Goal: Information Seeking & Learning: Learn about a topic

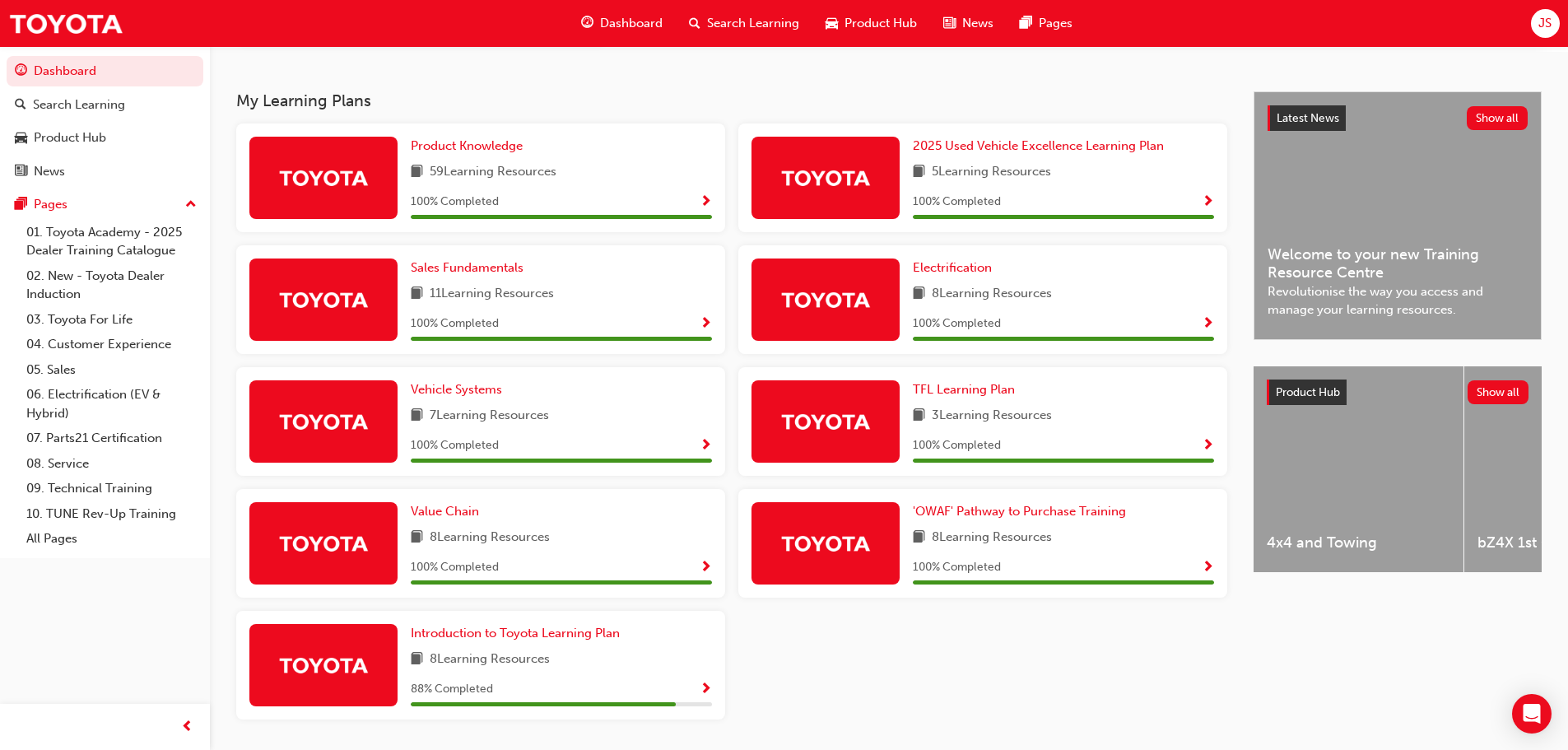
scroll to position [329, 0]
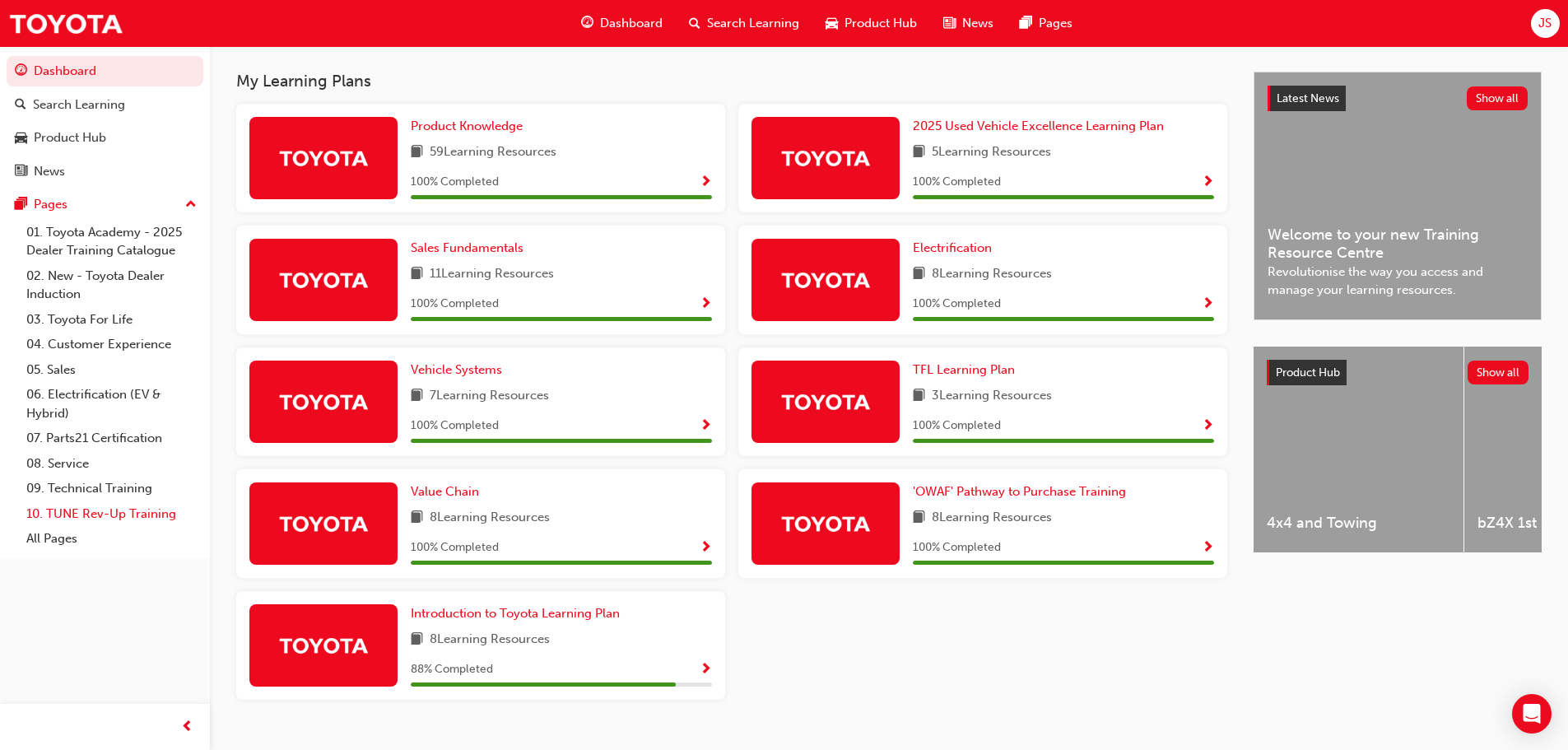
click at [94, 515] on link "10. TUNE Rev-Up Training" at bounding box center [112, 514] width 184 height 26
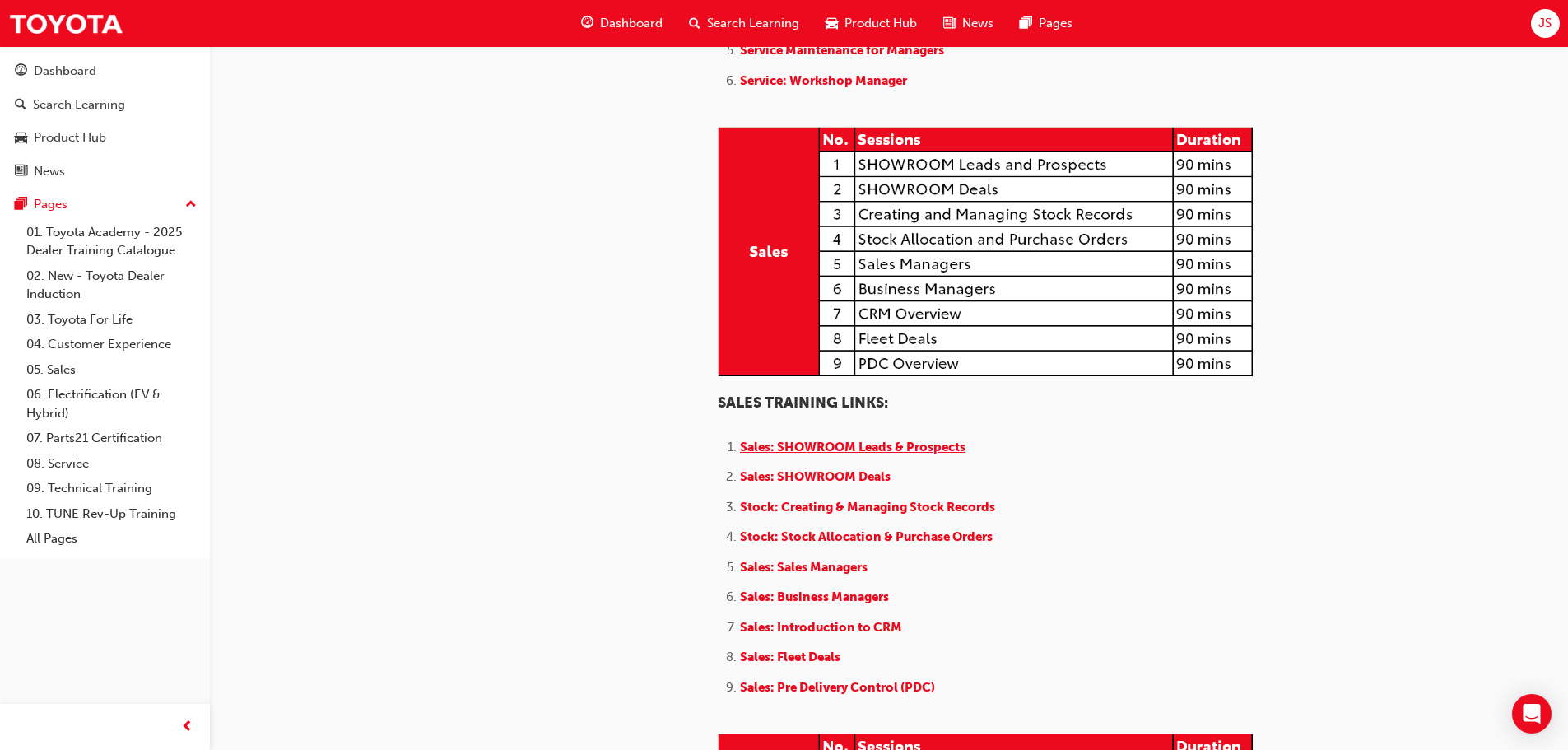
scroll to position [1399, 0]
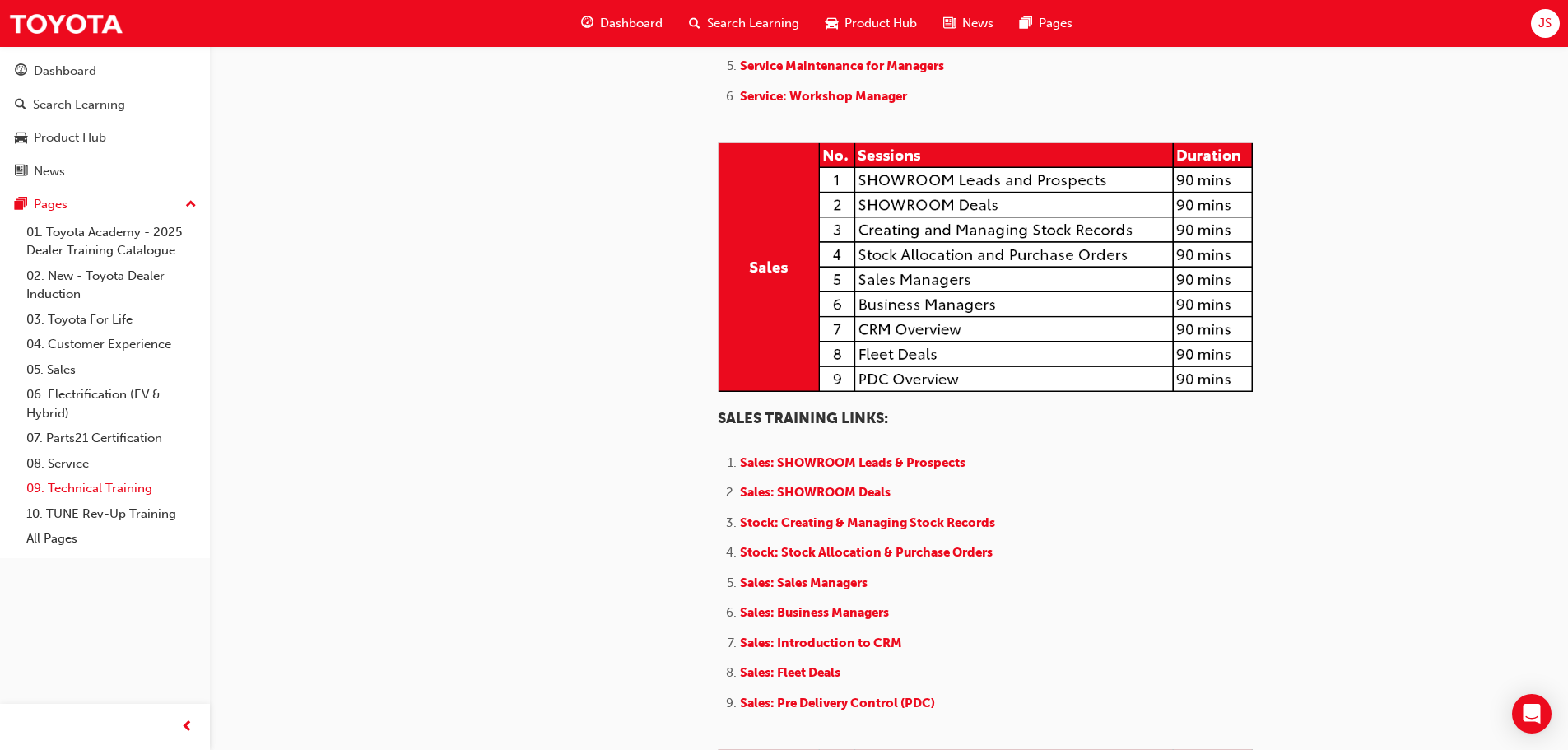
click at [125, 484] on link "09. Technical Training" at bounding box center [112, 489] width 184 height 26
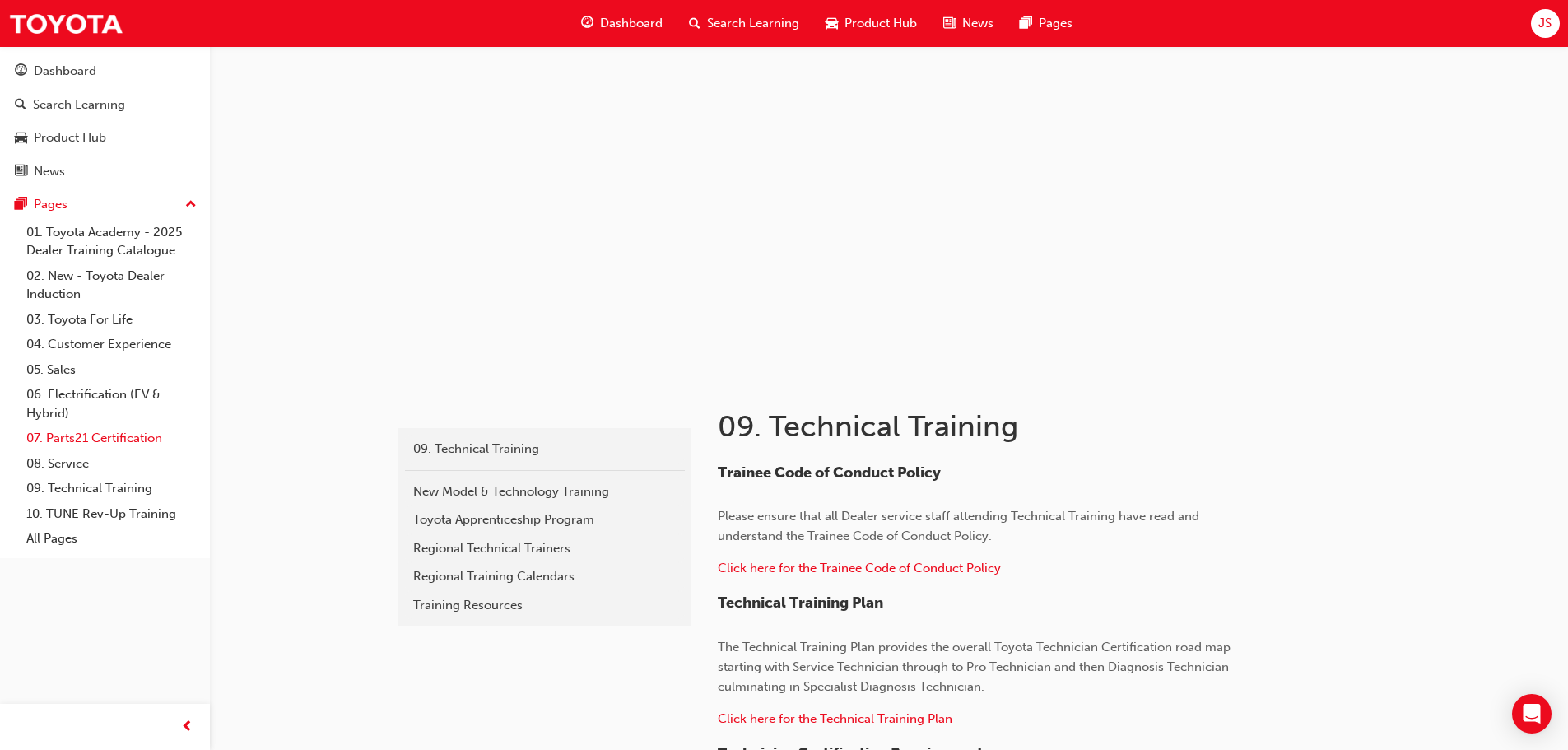
click at [104, 439] on link "07. Parts21 Certification" at bounding box center [112, 438] width 184 height 26
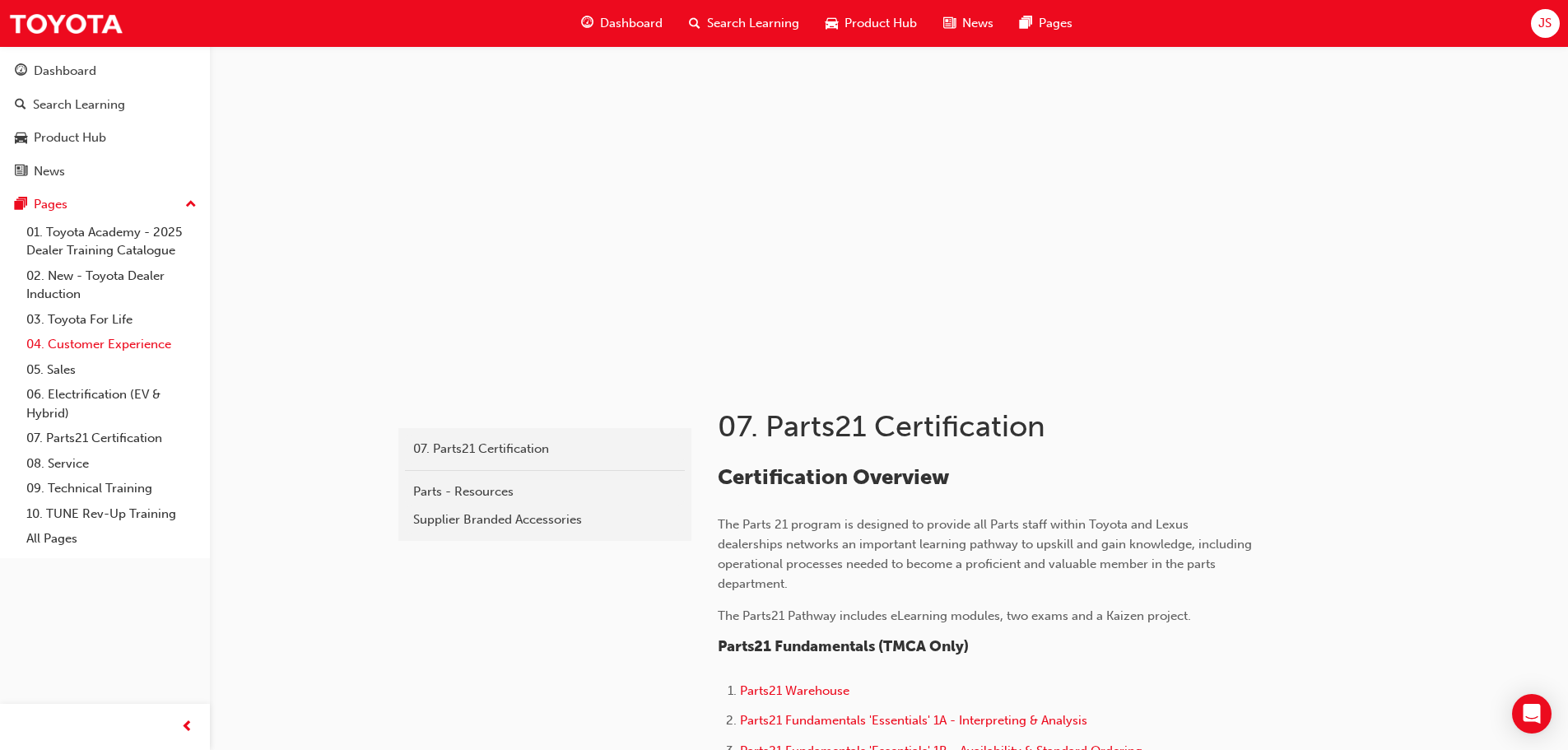
click at [98, 349] on link "04. Customer Experience" at bounding box center [112, 345] width 184 height 26
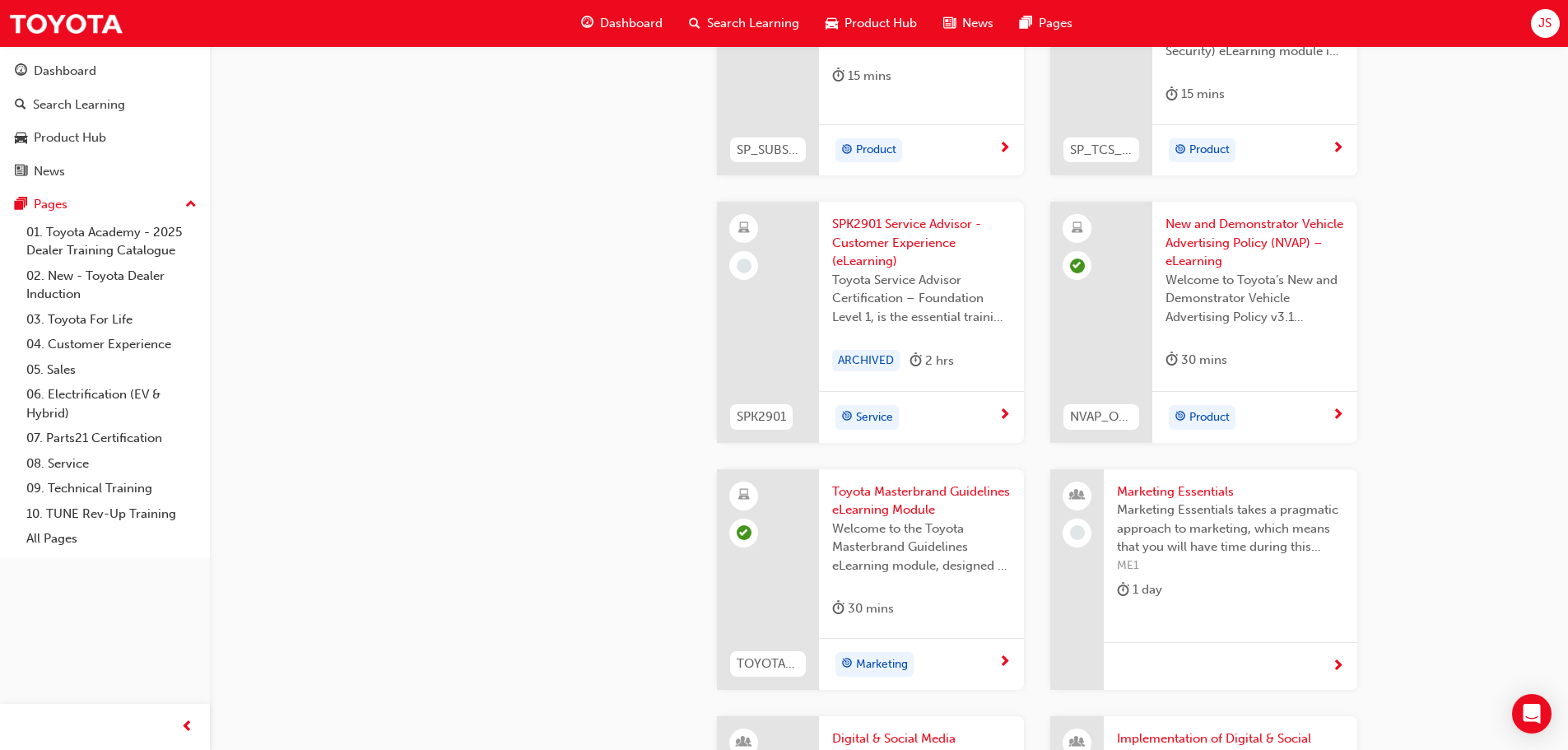
scroll to position [2798, 0]
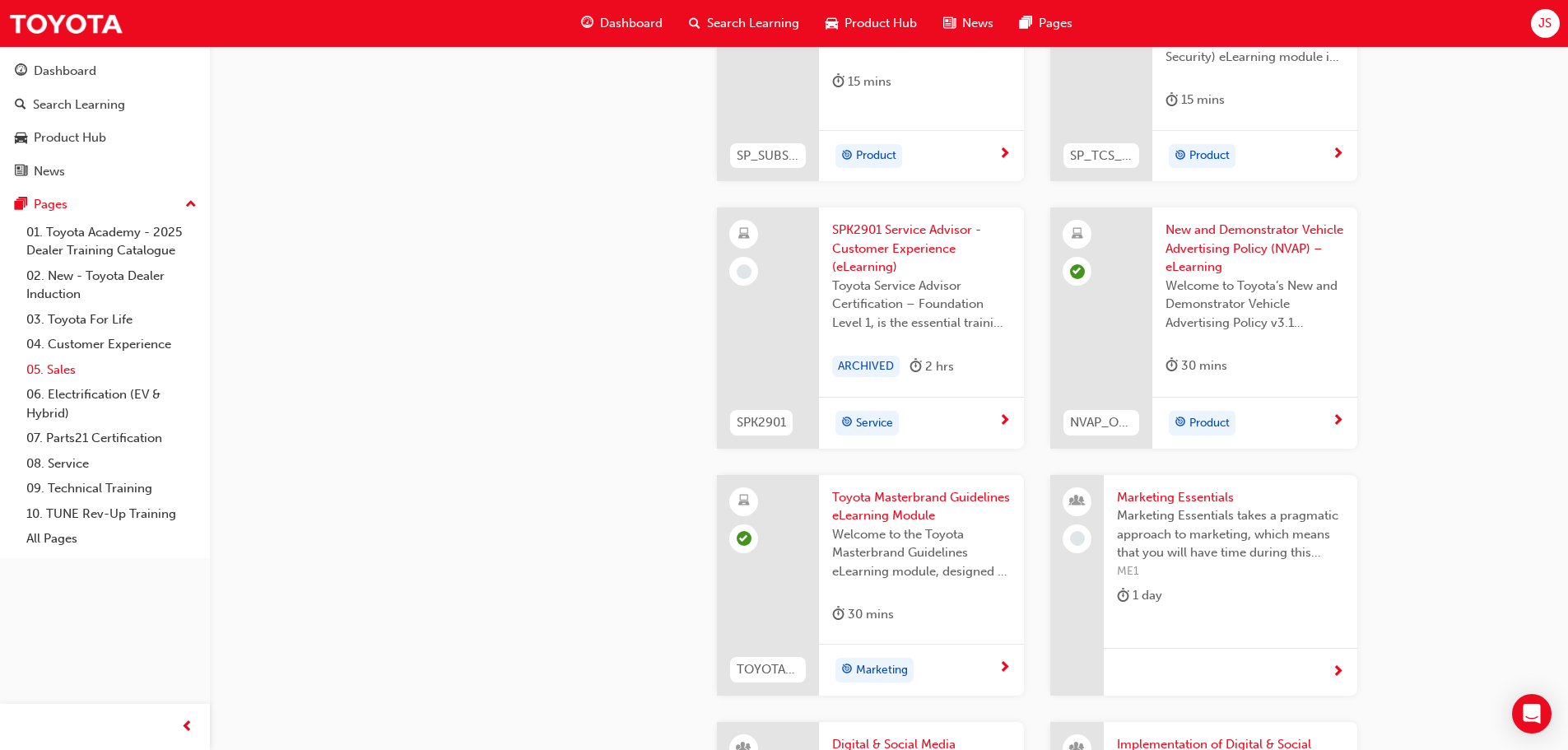
click at [59, 375] on link "05. Sales" at bounding box center [112, 370] width 184 height 26
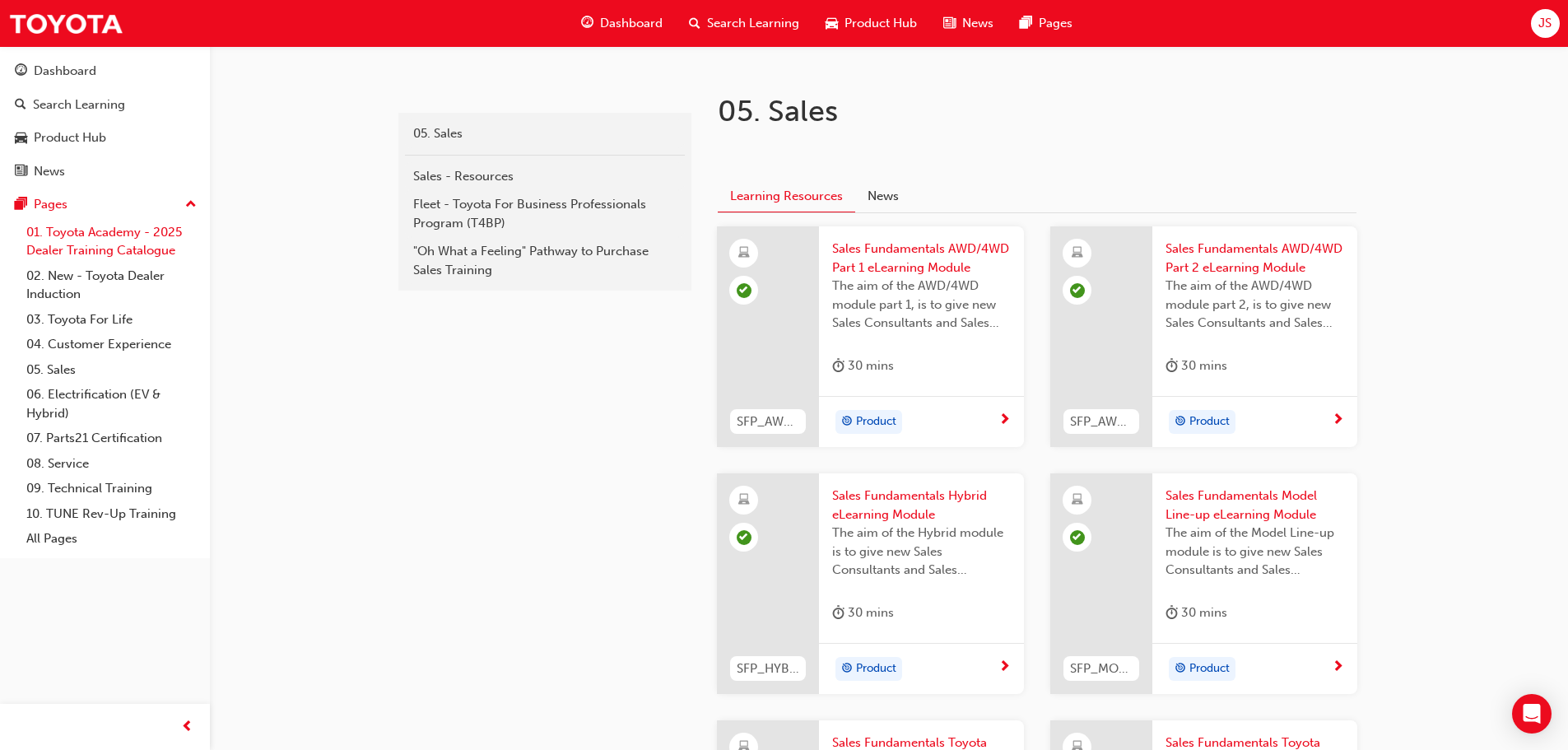
scroll to position [286, 0]
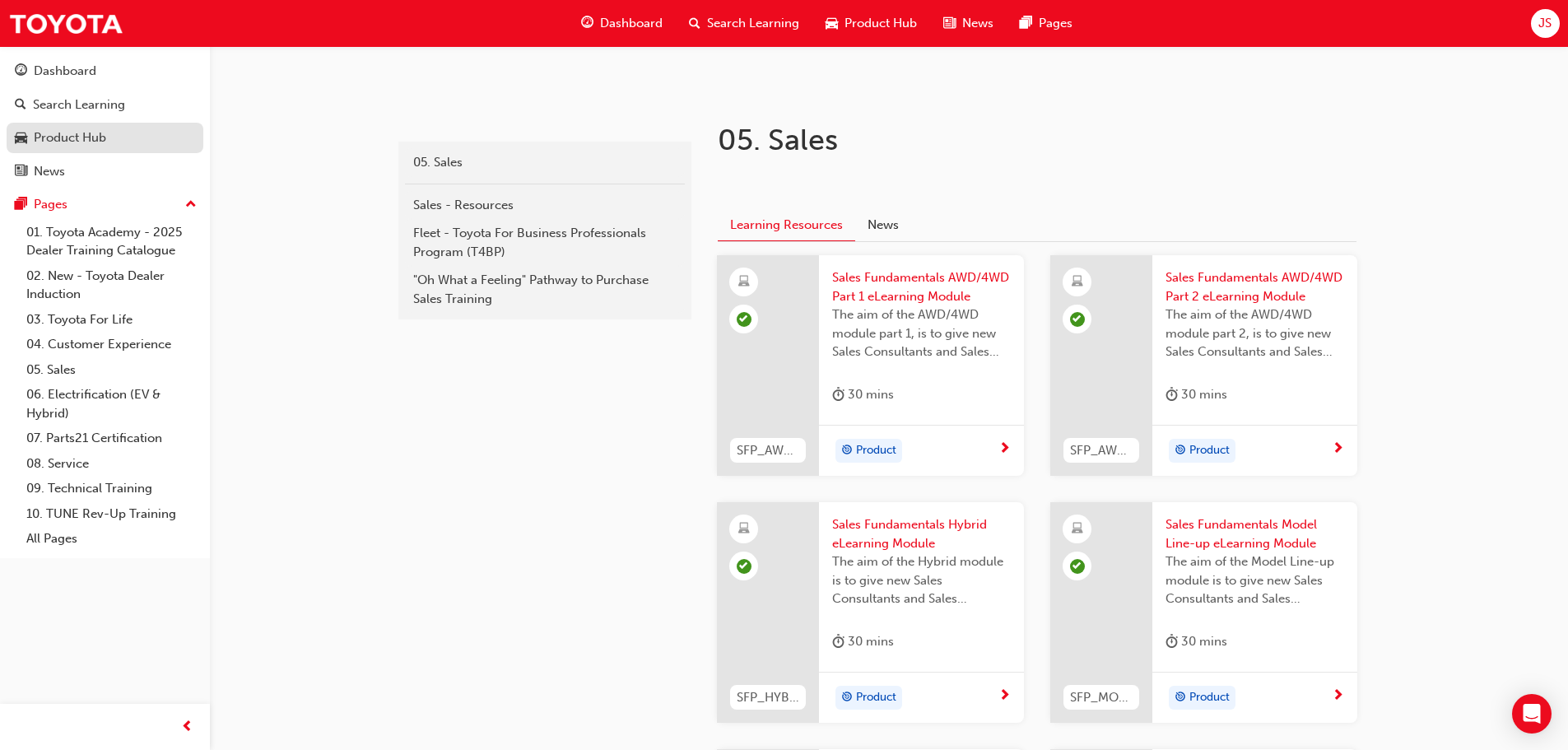
click at [85, 149] on link "Product Hub" at bounding box center [105, 137] width 197 height 30
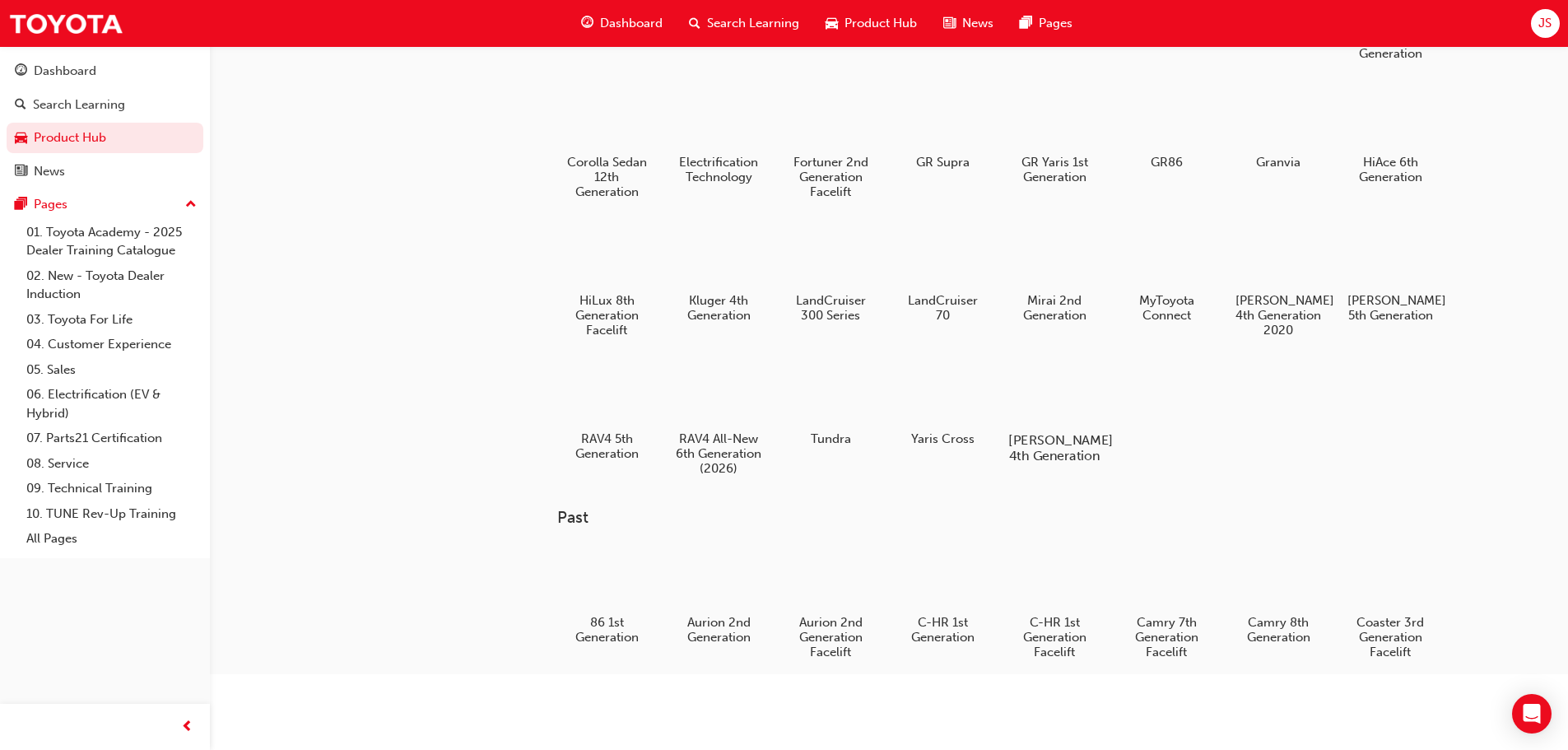
scroll to position [165, 0]
click at [750, 391] on div at bounding box center [718, 391] width 91 height 66
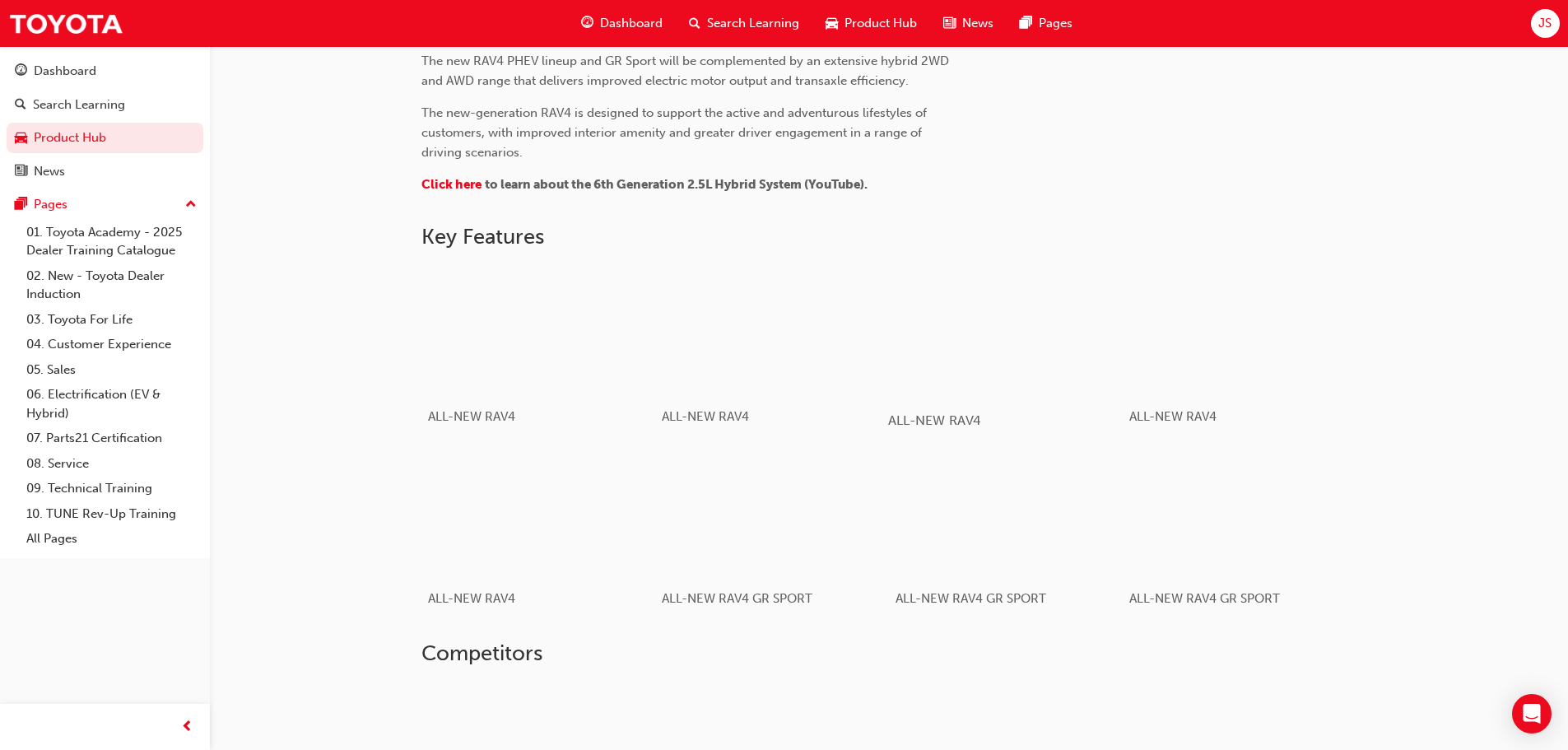
scroll to position [823, 0]
click at [577, 352] on div "button" at bounding box center [537, 326] width 235 height 131
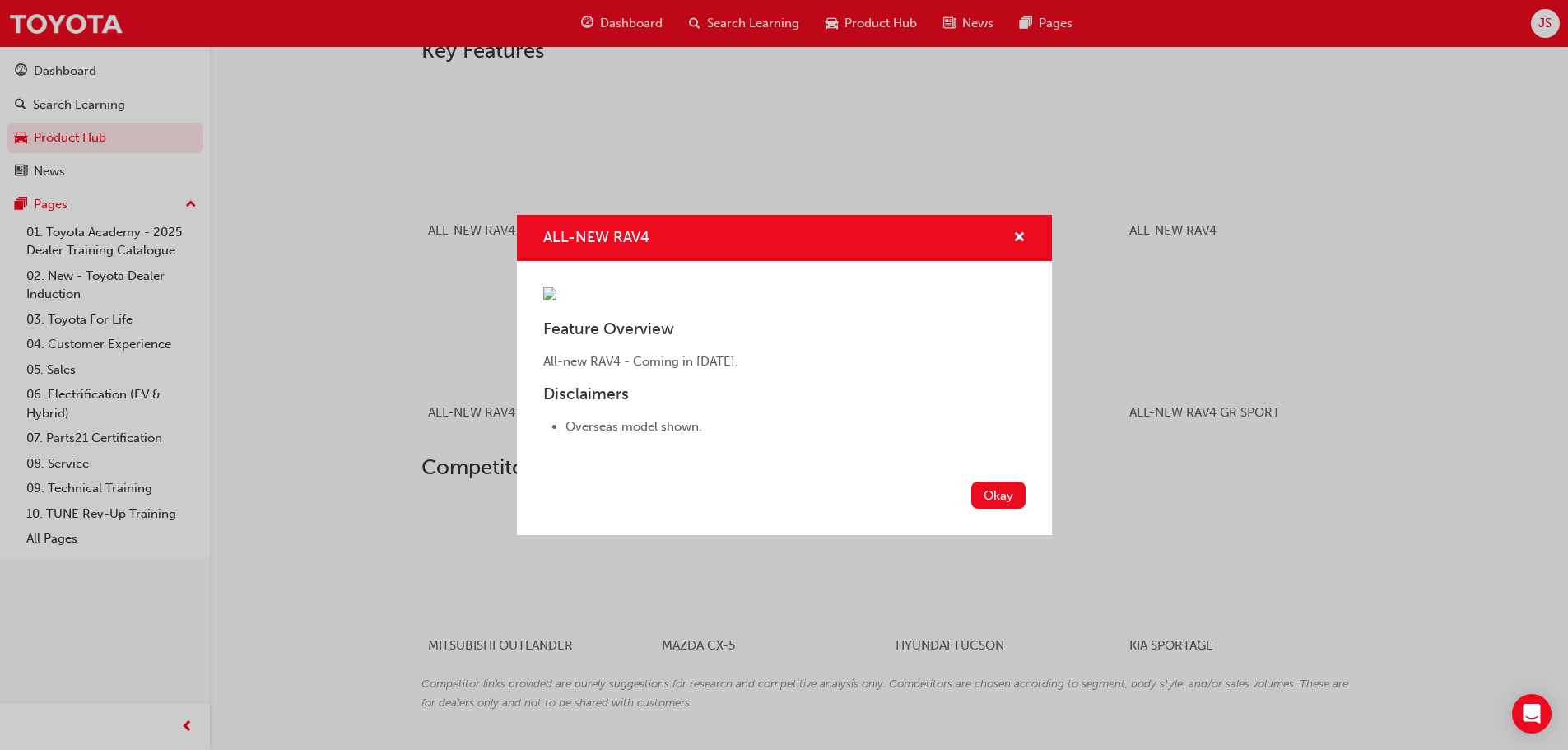
scroll to position [1063, 0]
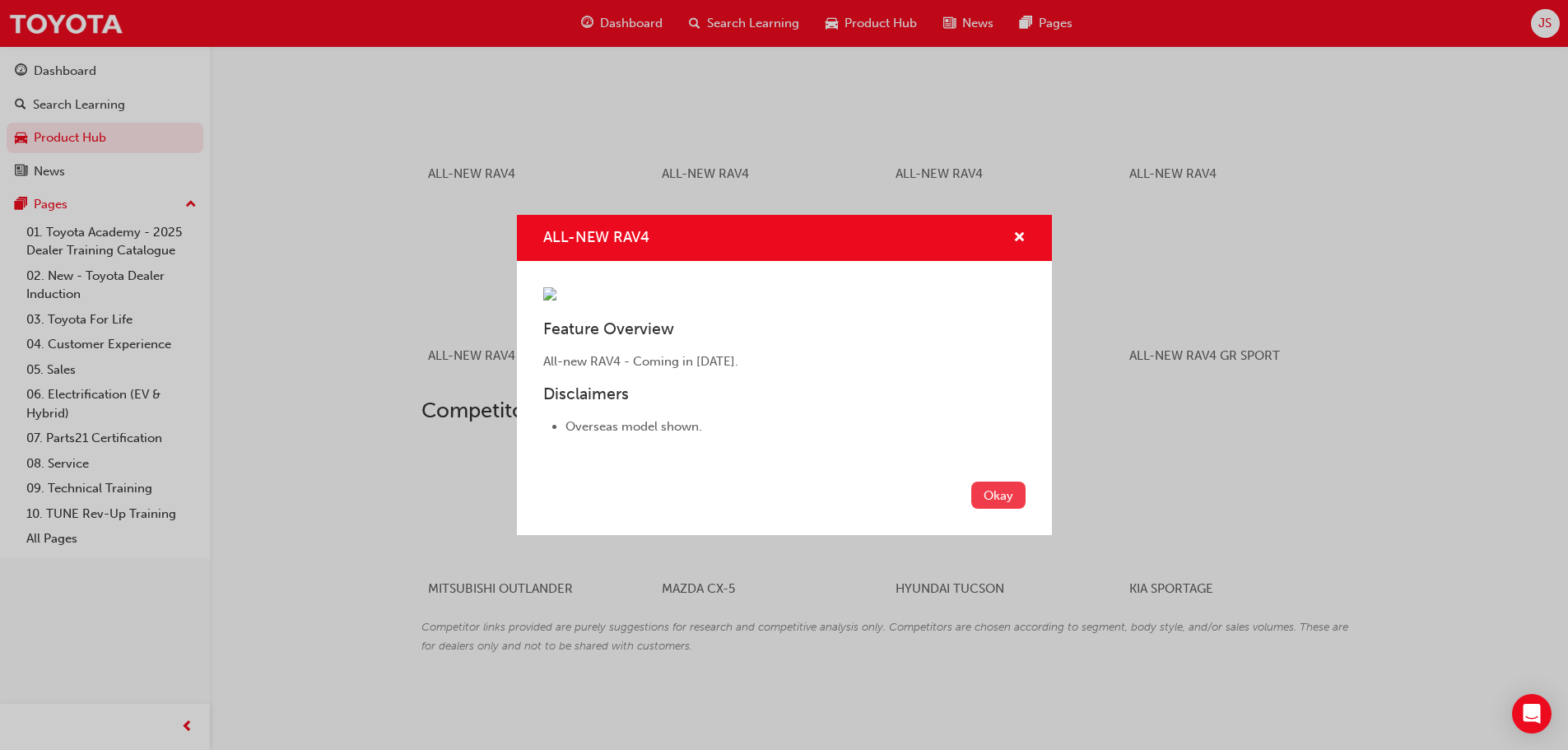
click at [999, 509] on button "Okay" at bounding box center [998, 495] width 54 height 27
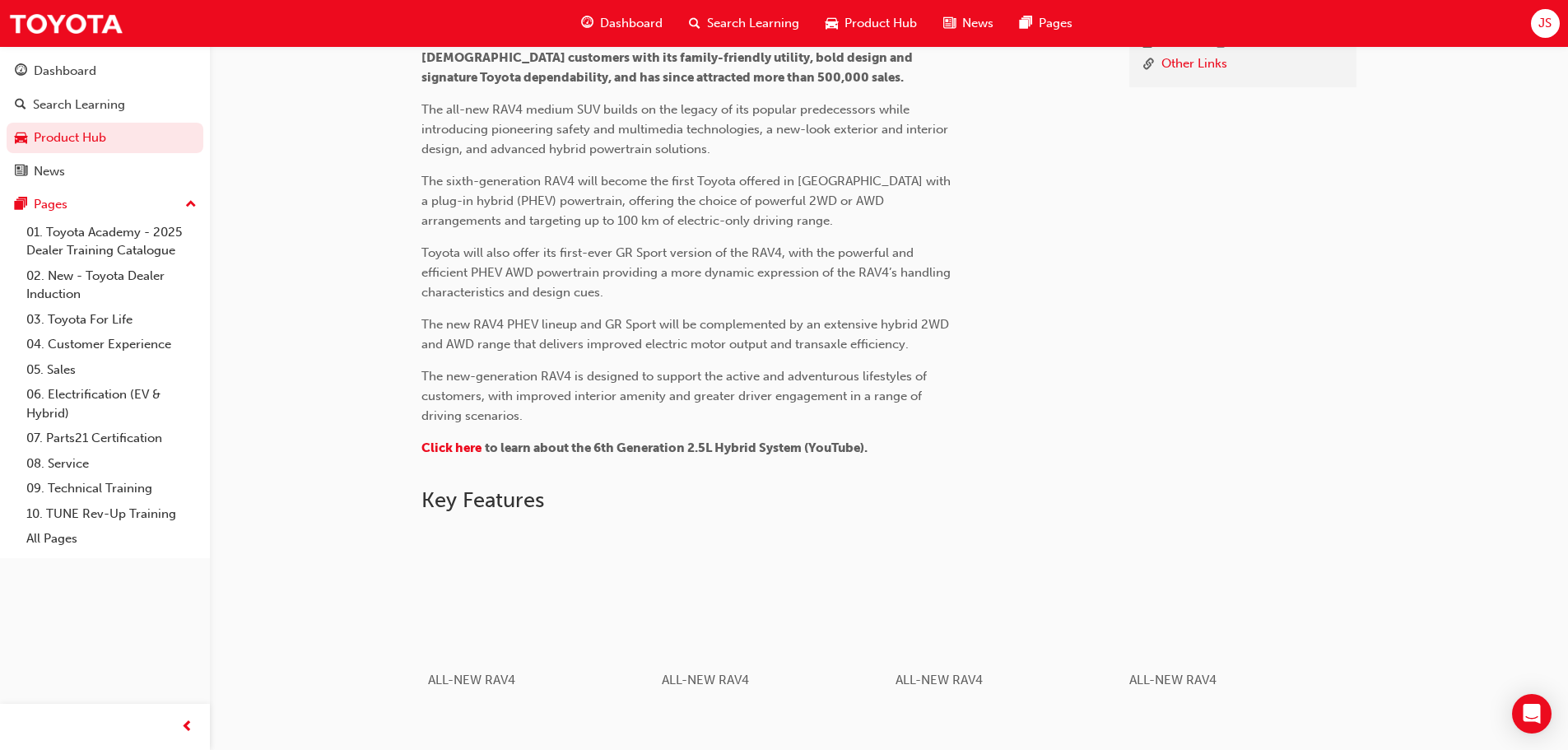
scroll to position [75, 0]
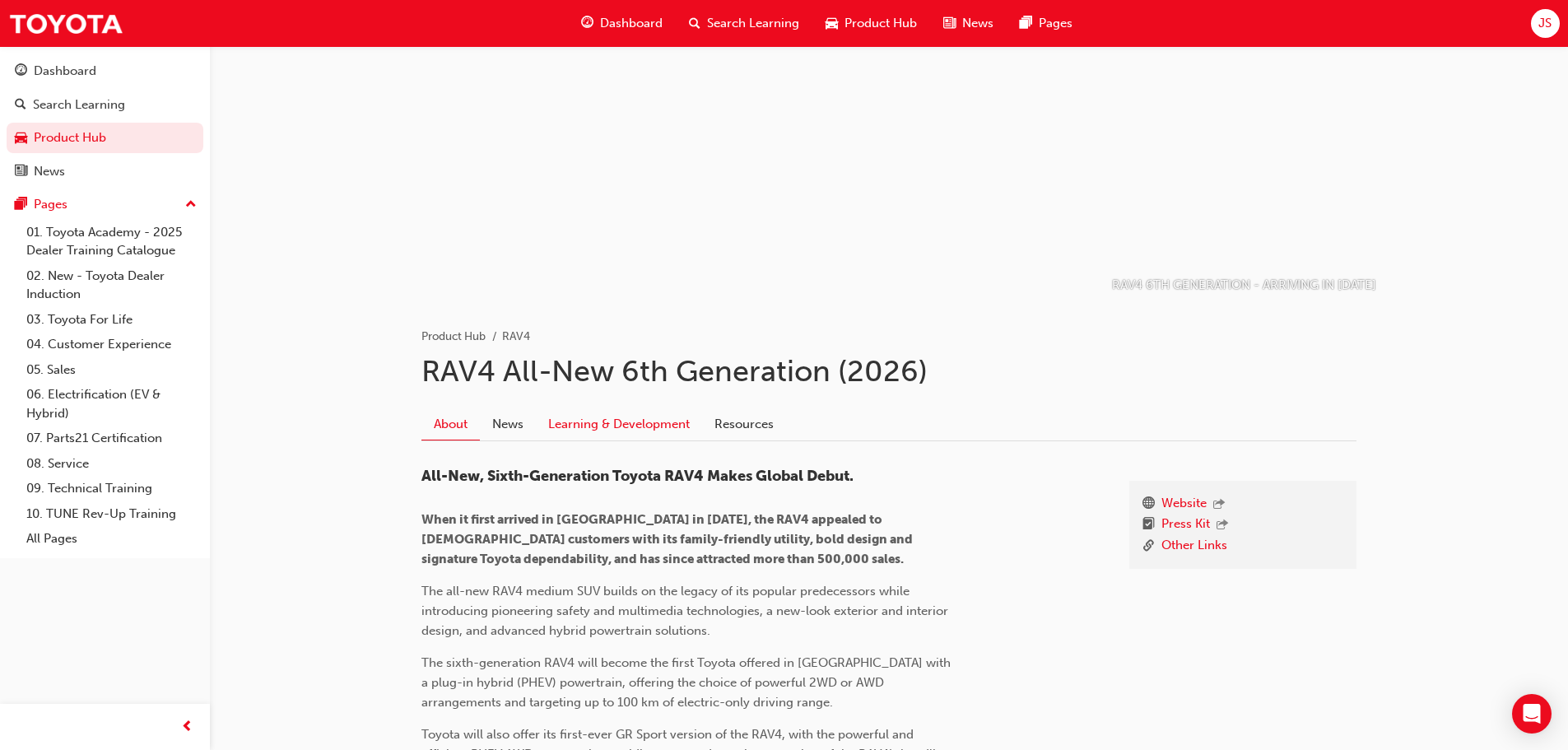
click at [633, 420] on link "Learning & Development" at bounding box center [619, 424] width 167 height 31
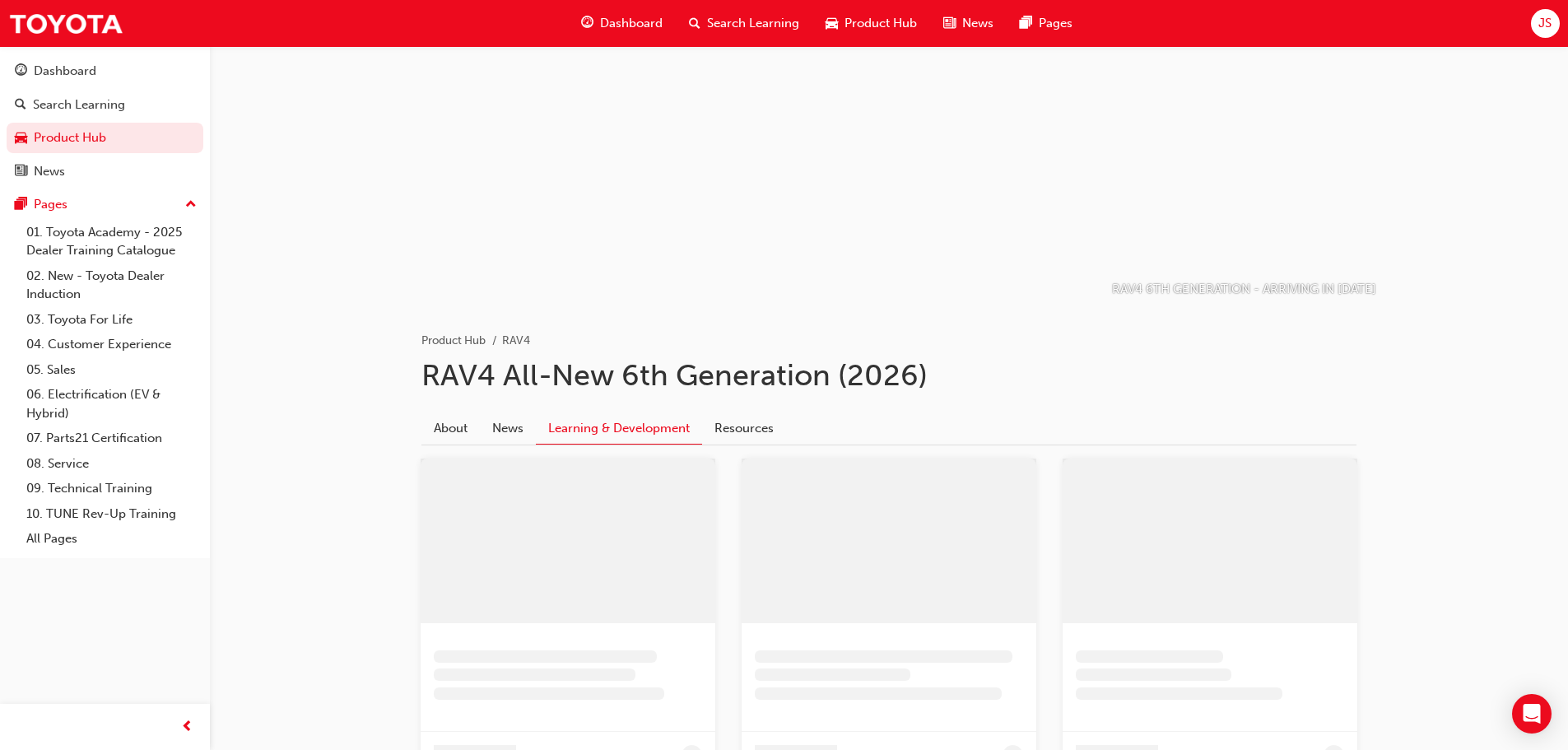
scroll to position [75, 0]
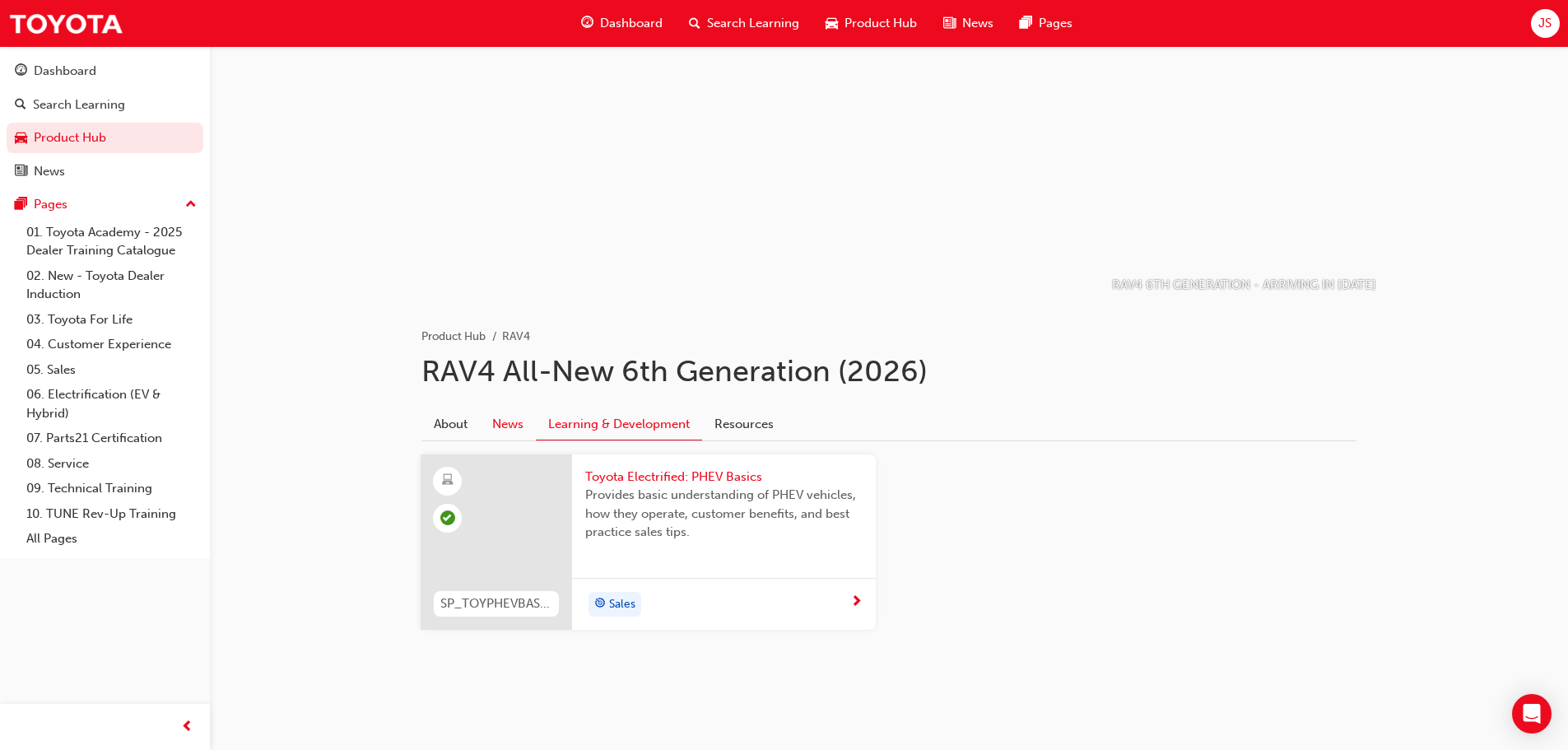
click at [509, 422] on link "News" at bounding box center [507, 424] width 56 height 31
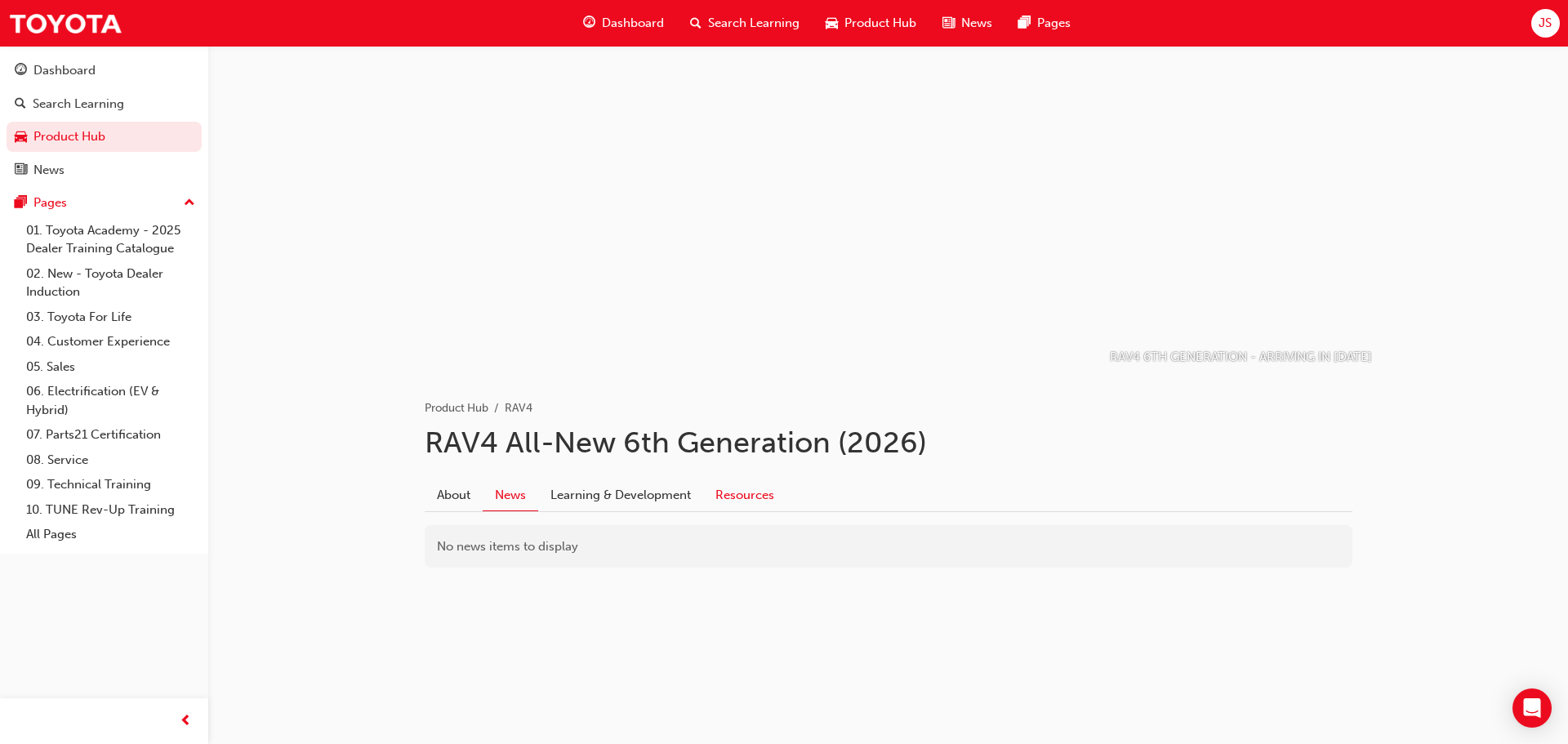
click at [759, 501] on link "Resources" at bounding box center [745, 494] width 84 height 31
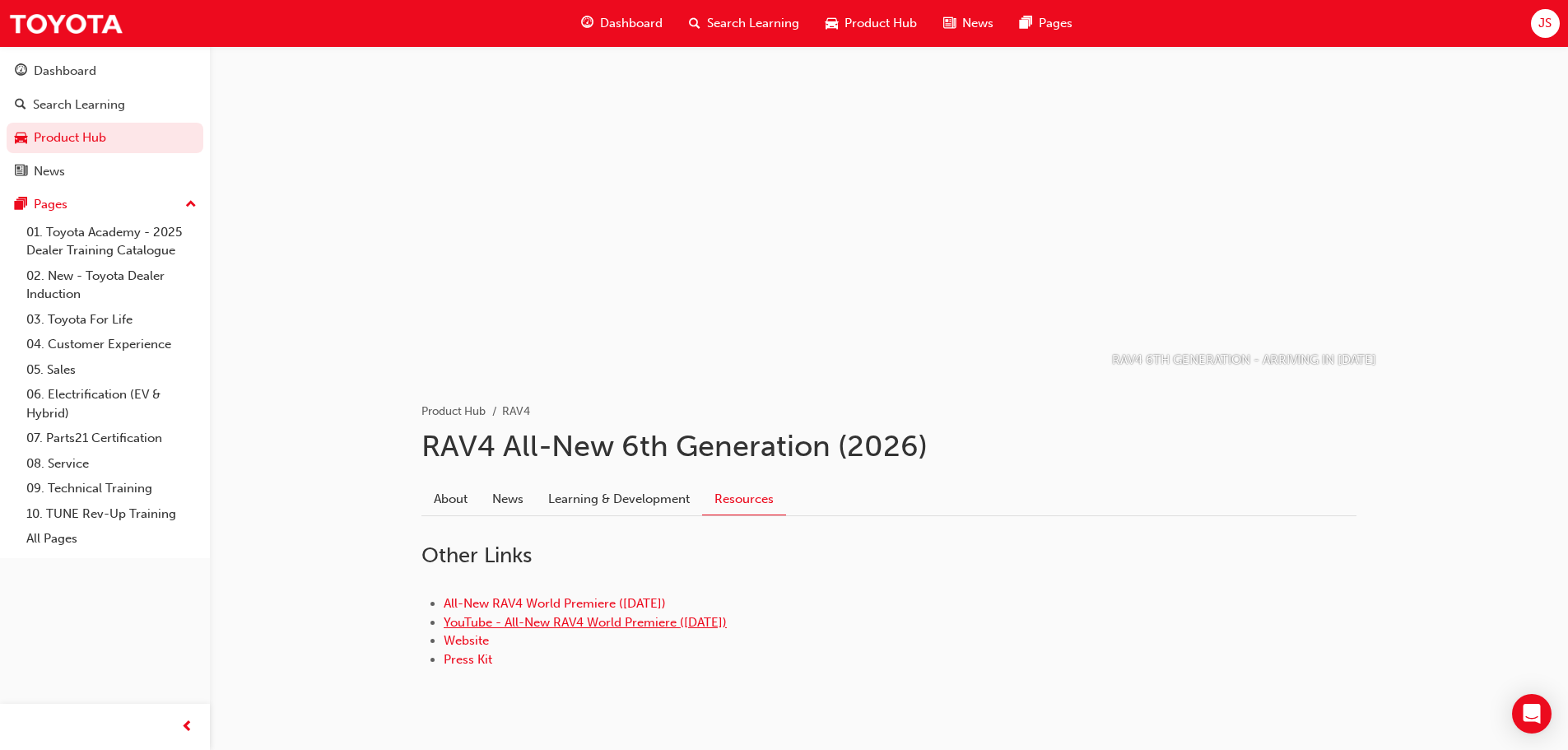
click at [571, 624] on link "YouTube - All-New RAV4 World Premiere ([DATE])" at bounding box center [585, 622] width 284 height 15
